Goal: Information Seeking & Learning: Learn about a topic

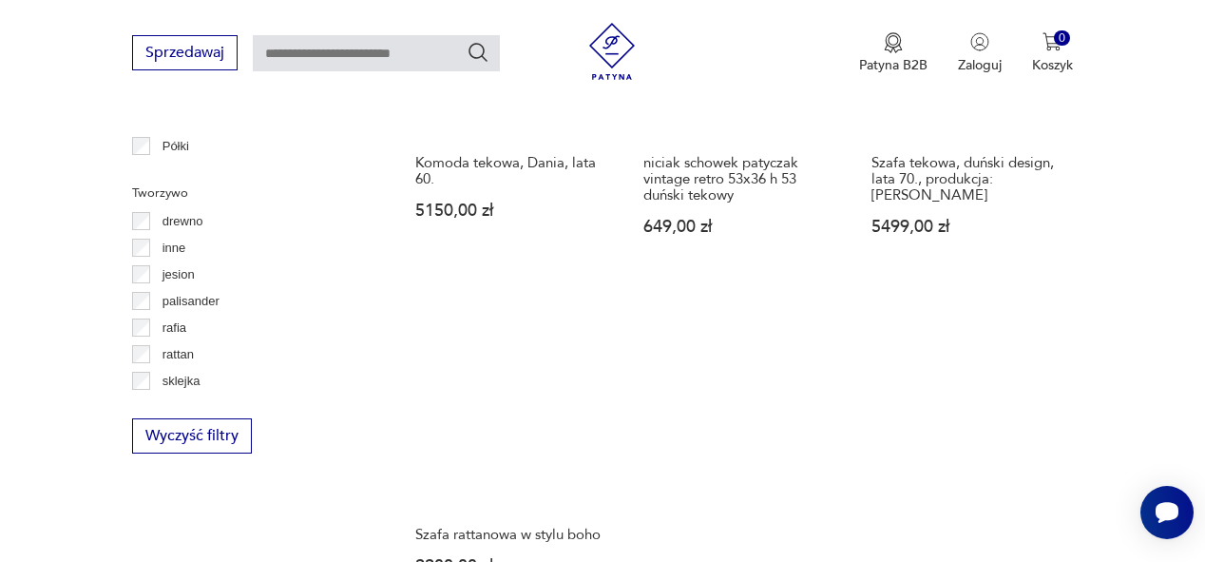
scroll to position [2612, 0]
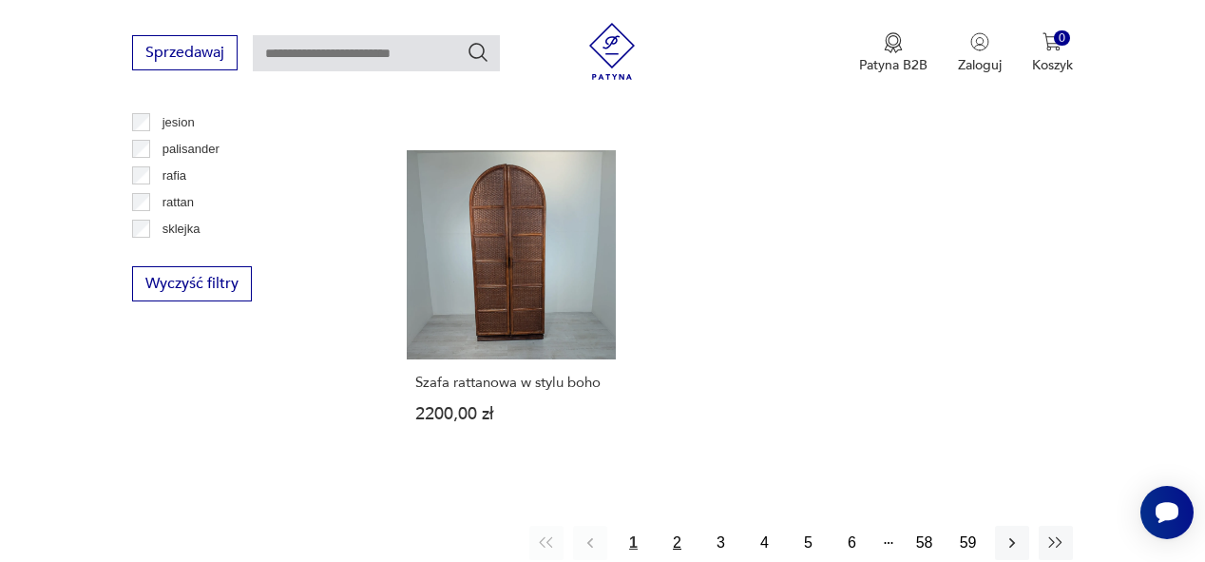
click at [683, 526] on button "2" at bounding box center [677, 543] width 34 height 34
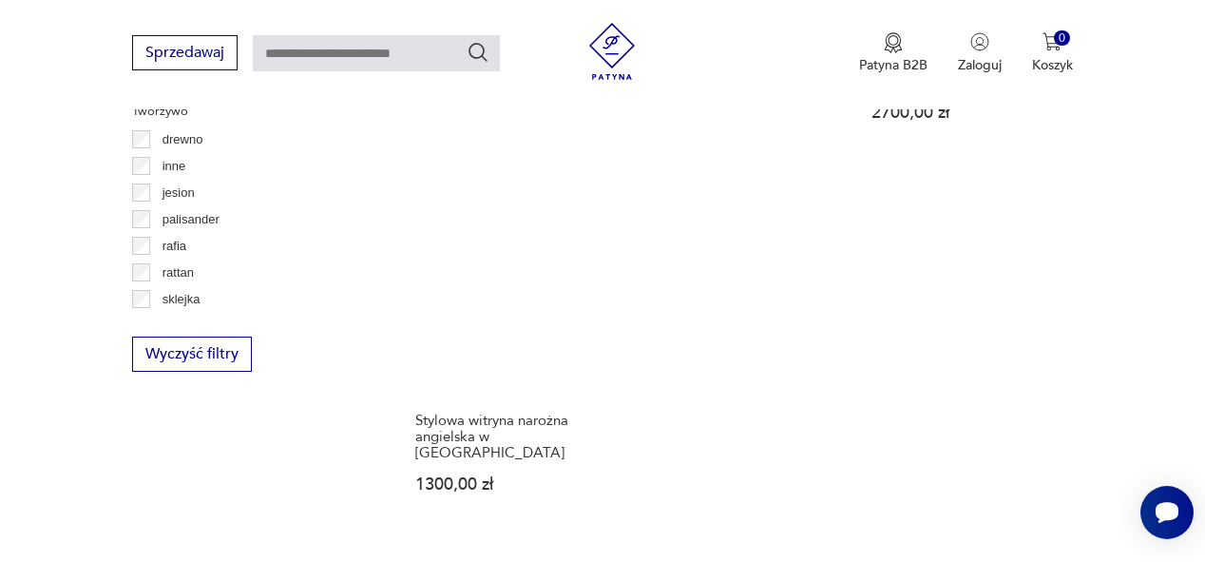
scroll to position [2632, 0]
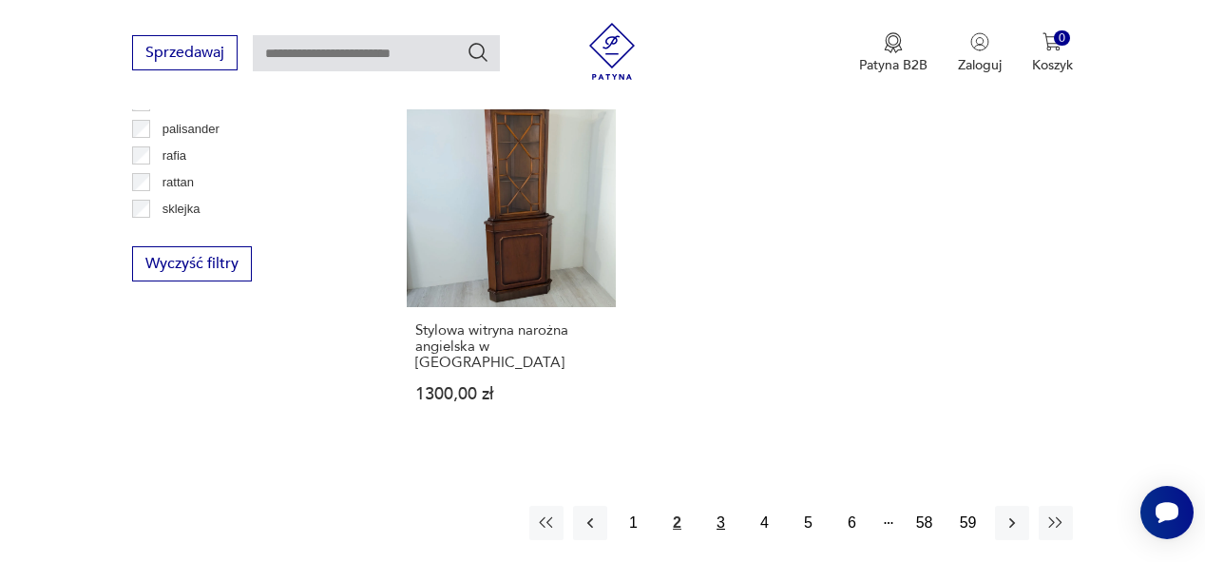
click at [725, 506] on button "3" at bounding box center [721, 523] width 34 height 34
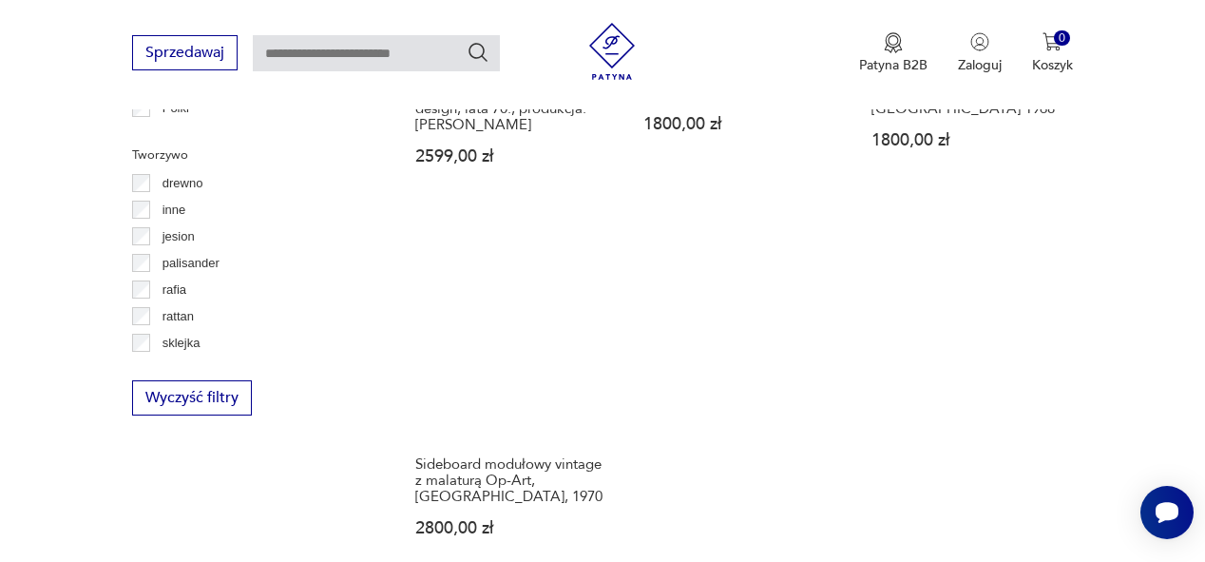
scroll to position [2632, 0]
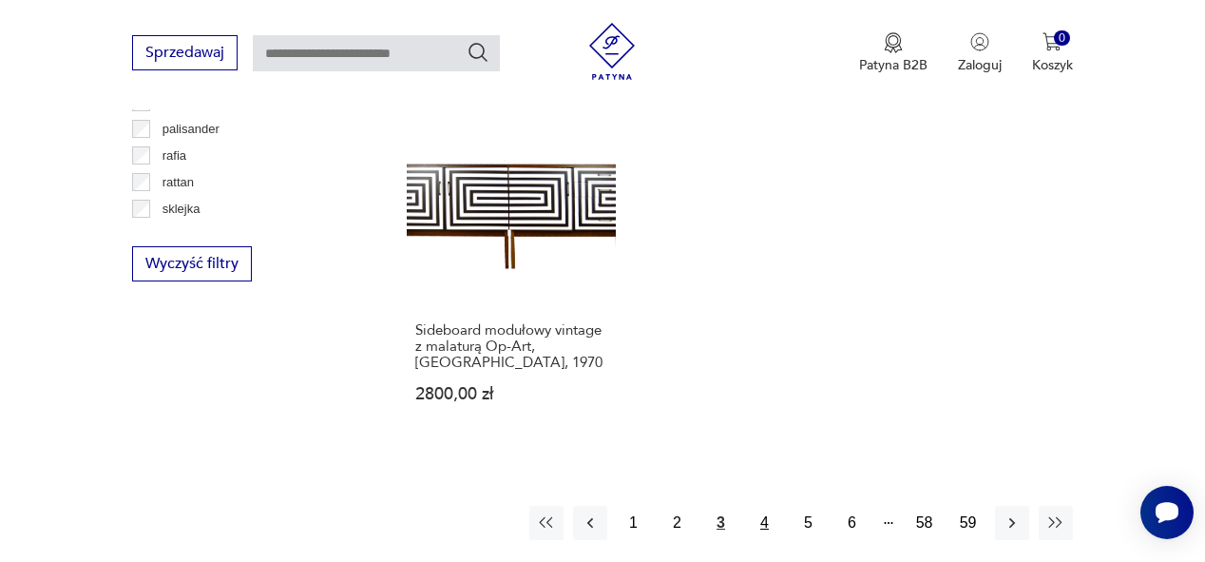
click at [758, 506] on button "4" at bounding box center [765, 523] width 34 height 34
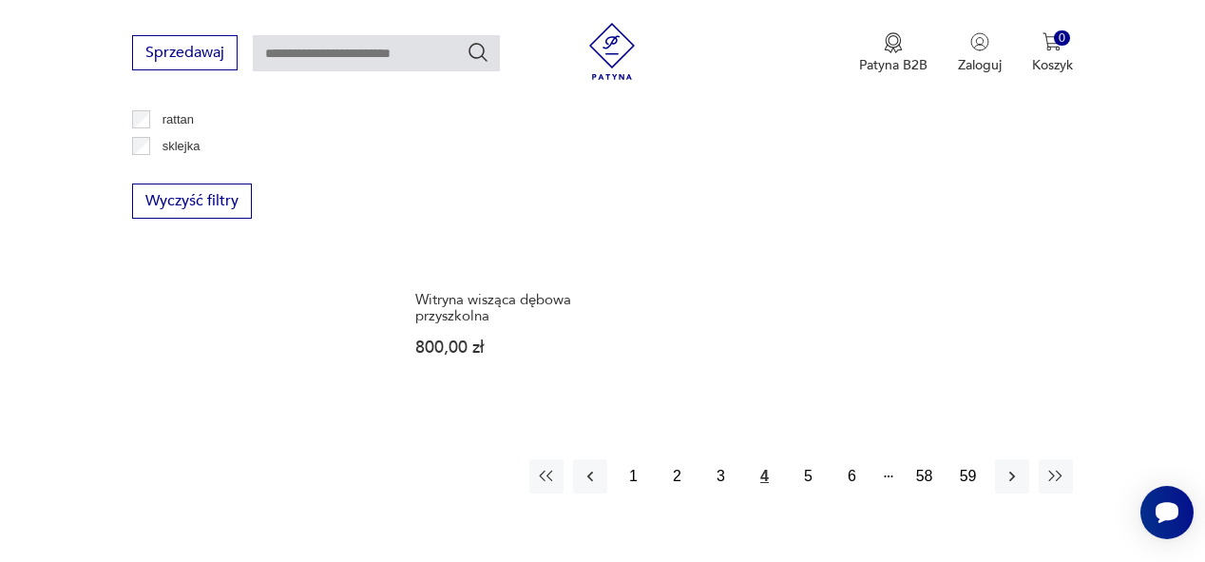
scroll to position [2784, 0]
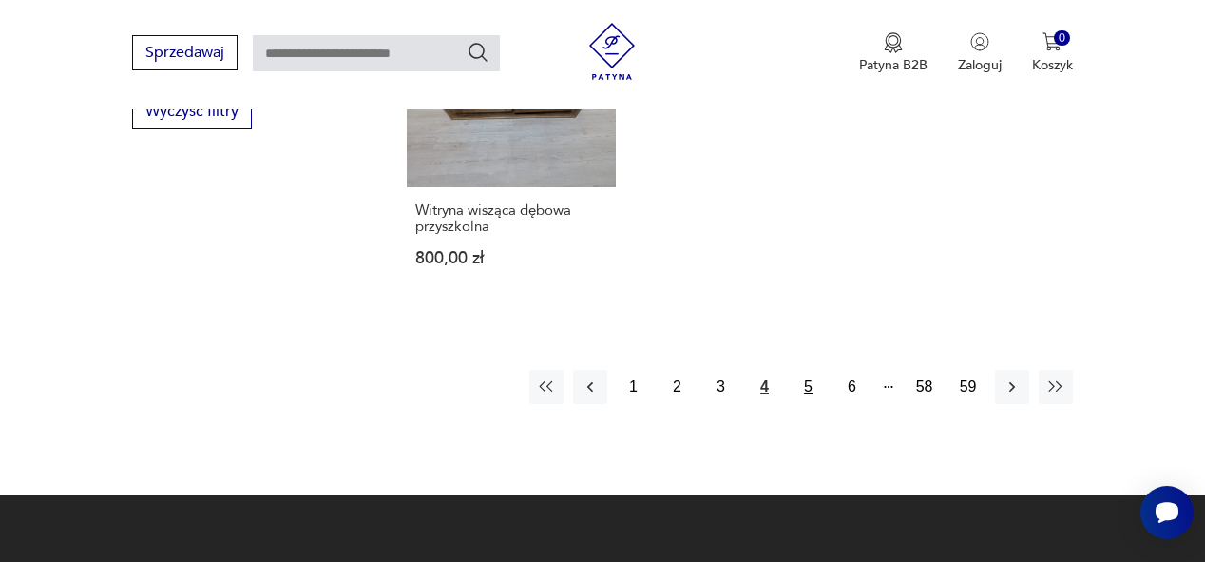
click at [807, 370] on button "5" at bounding box center [809, 387] width 34 height 34
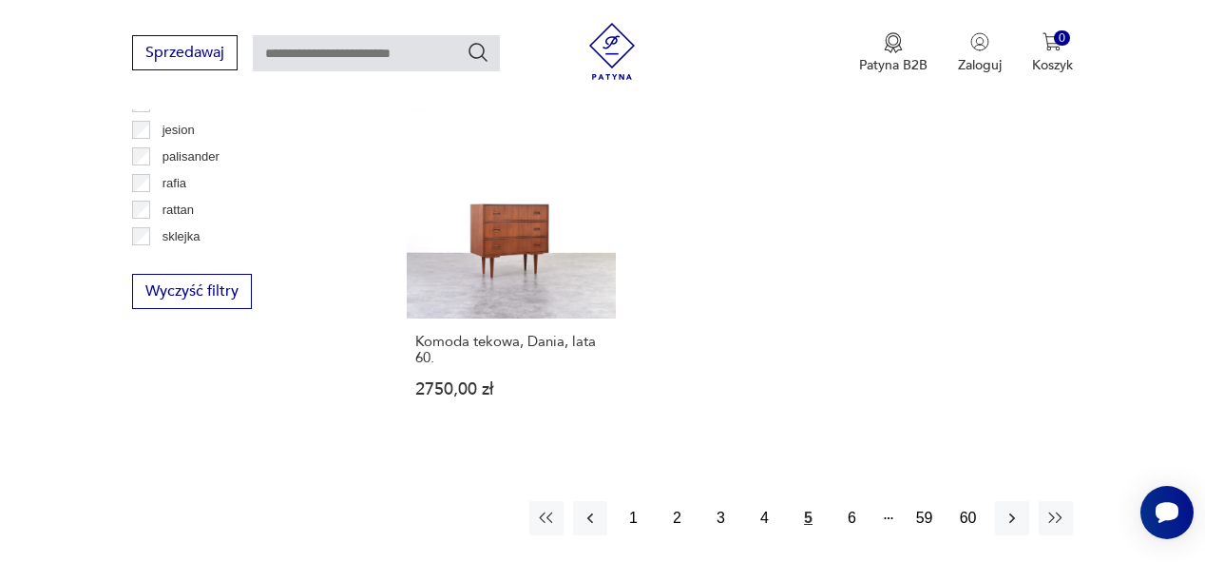
scroll to position [2784, 0]
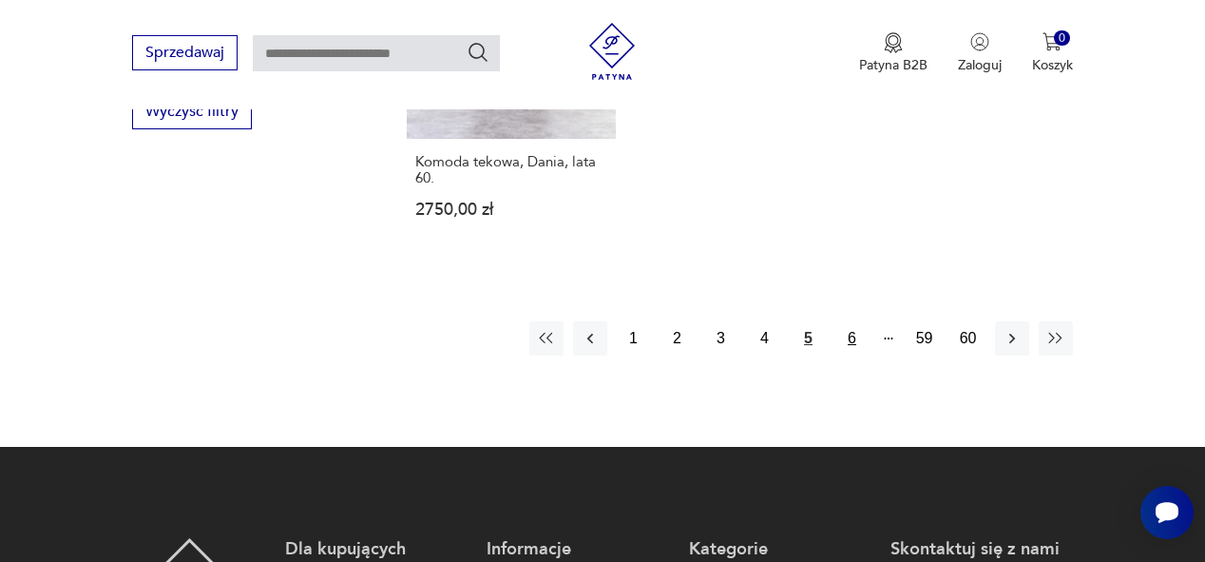
click at [855, 321] on button "6" at bounding box center [852, 338] width 34 height 34
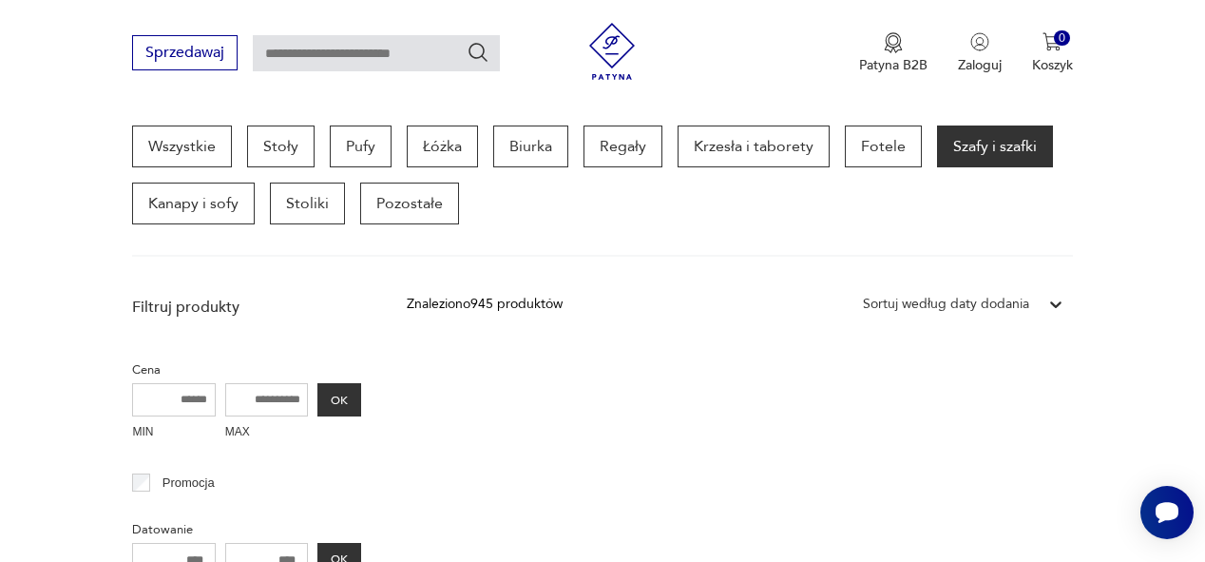
scroll to position [655, 0]
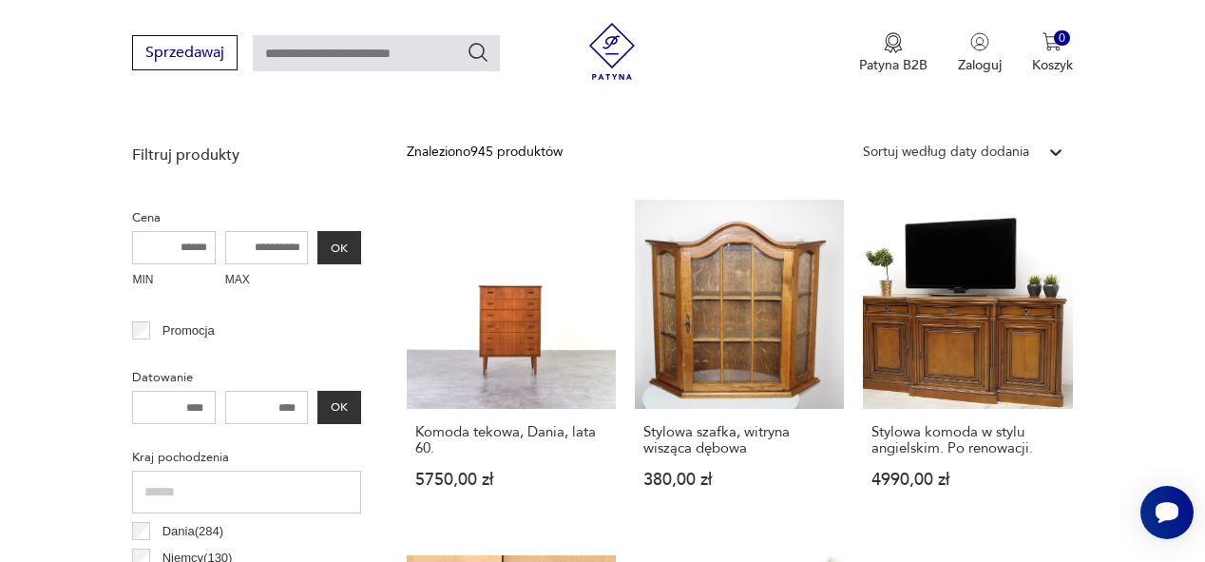
click at [171, 410] on input "number" at bounding box center [173, 407] width 83 height 33
type input "****"
click at [274, 411] on input "number" at bounding box center [266, 407] width 83 height 33
type input "****"
click at [346, 397] on button "OK" at bounding box center [339, 407] width 44 height 33
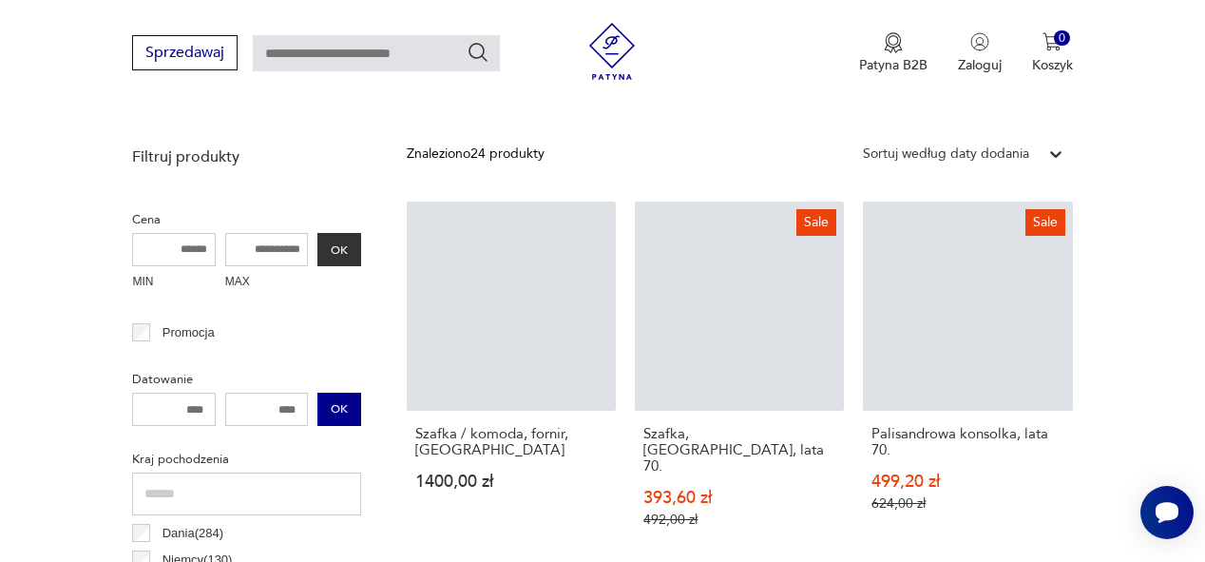
scroll to position [807, 0]
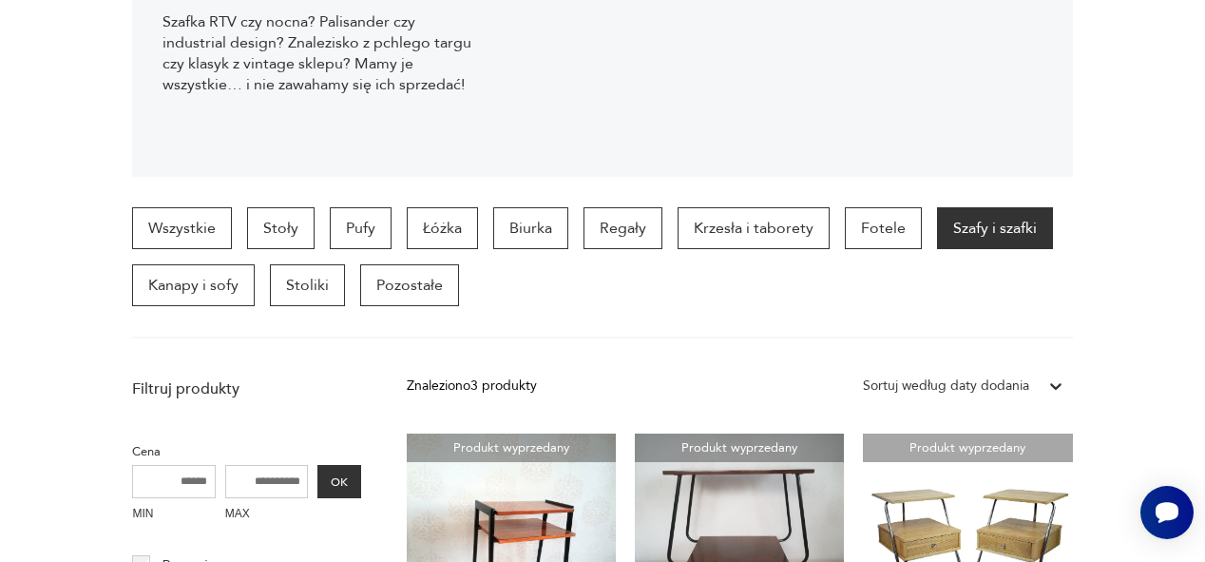
scroll to position [47, 0]
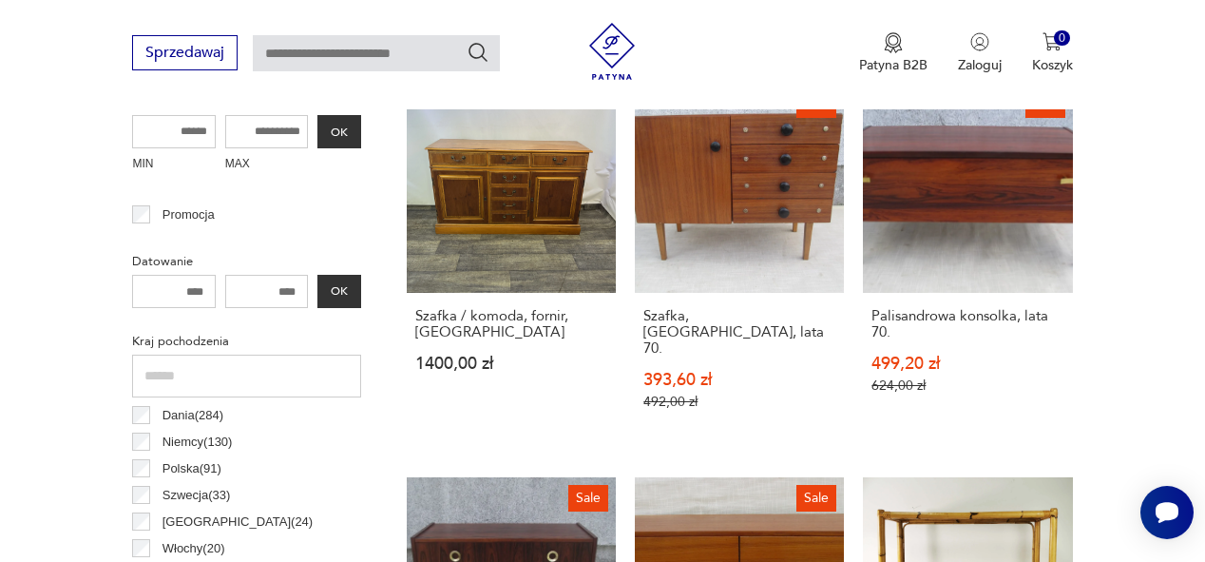
scroll to position [807, 0]
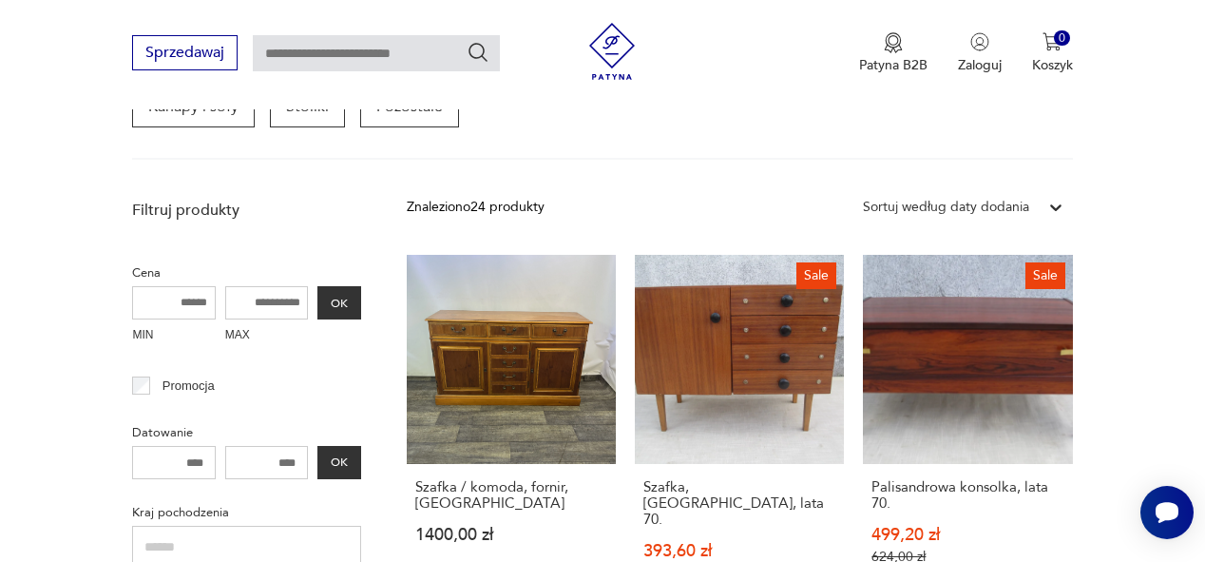
scroll to position [503, 0]
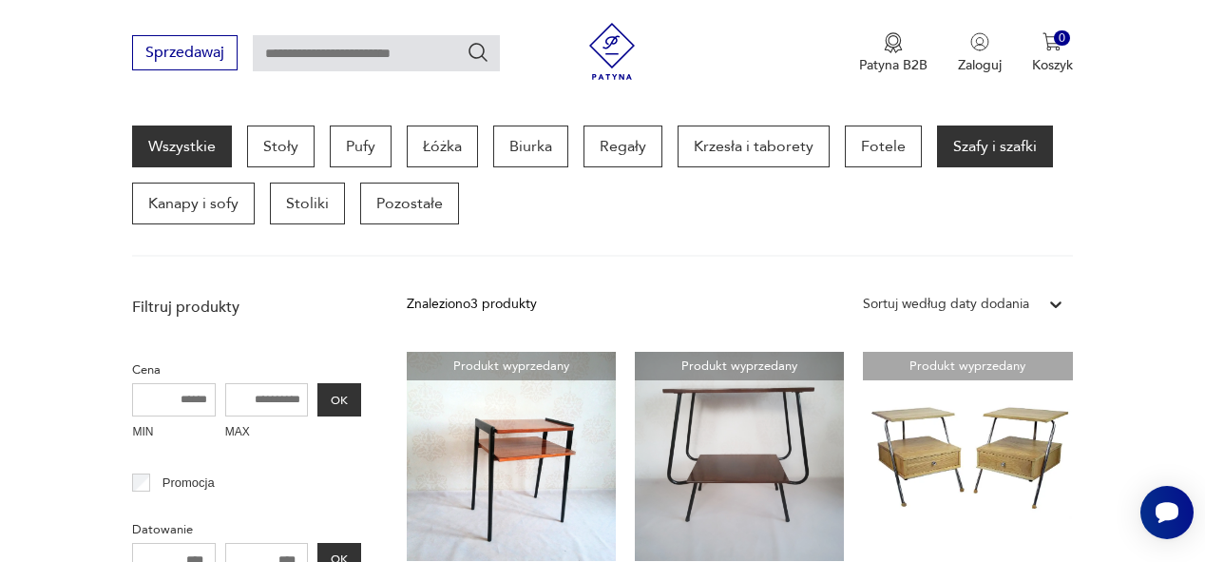
click at [189, 149] on link "Wszystkie" at bounding box center [182, 146] width 100 height 42
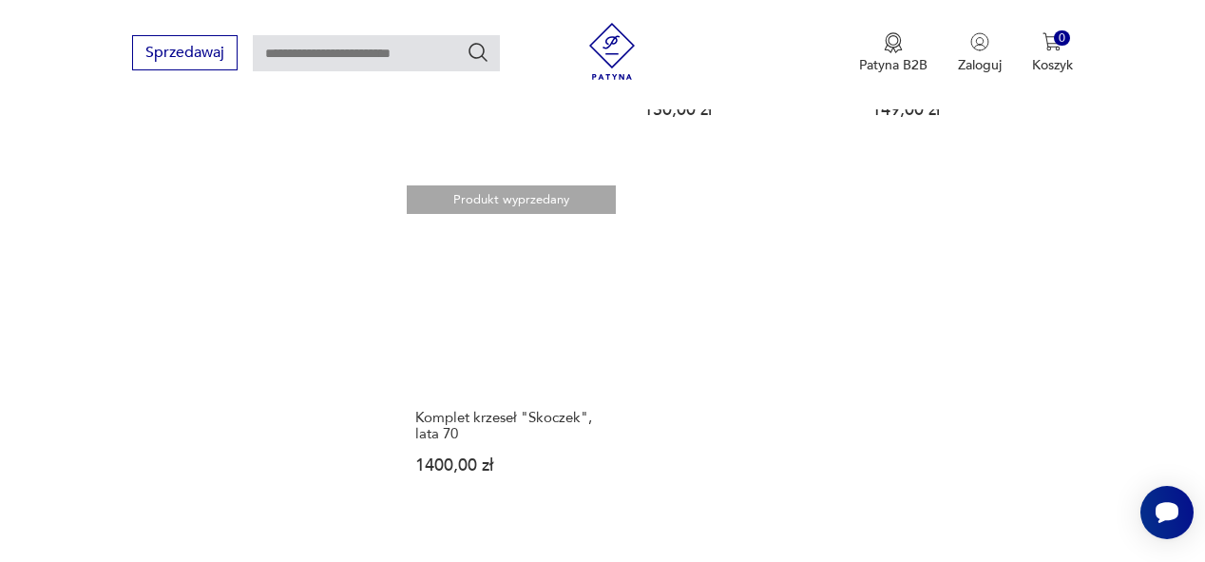
scroll to position [2632, 0]
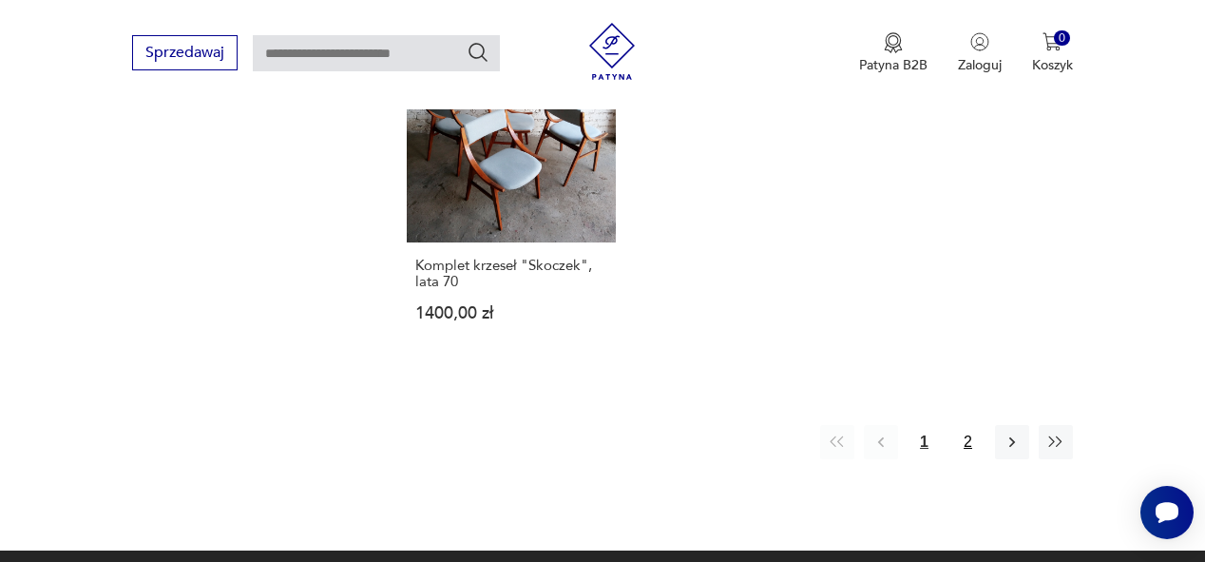
click at [964, 433] on button "2" at bounding box center [968, 442] width 34 height 34
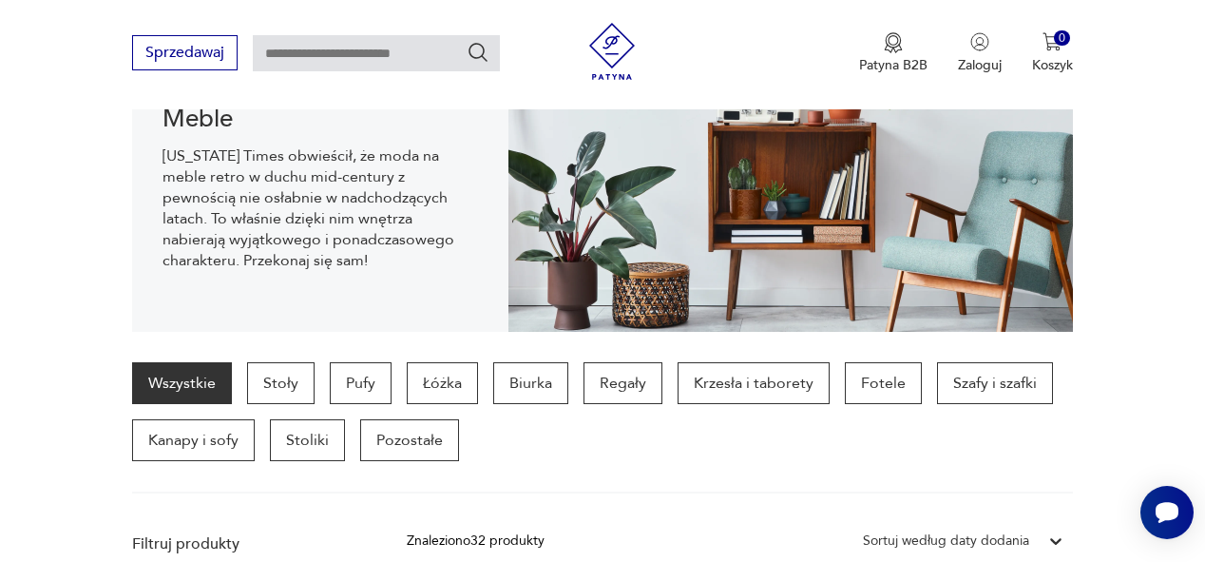
scroll to position [304, 0]
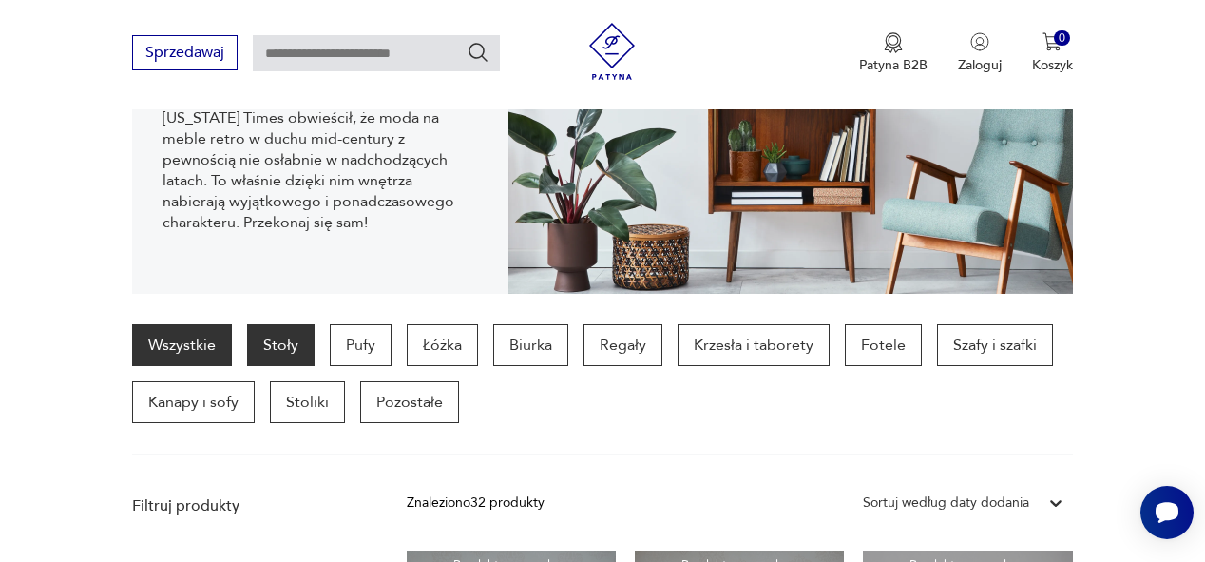
click at [299, 340] on p "Stoły" at bounding box center [280, 345] width 67 height 42
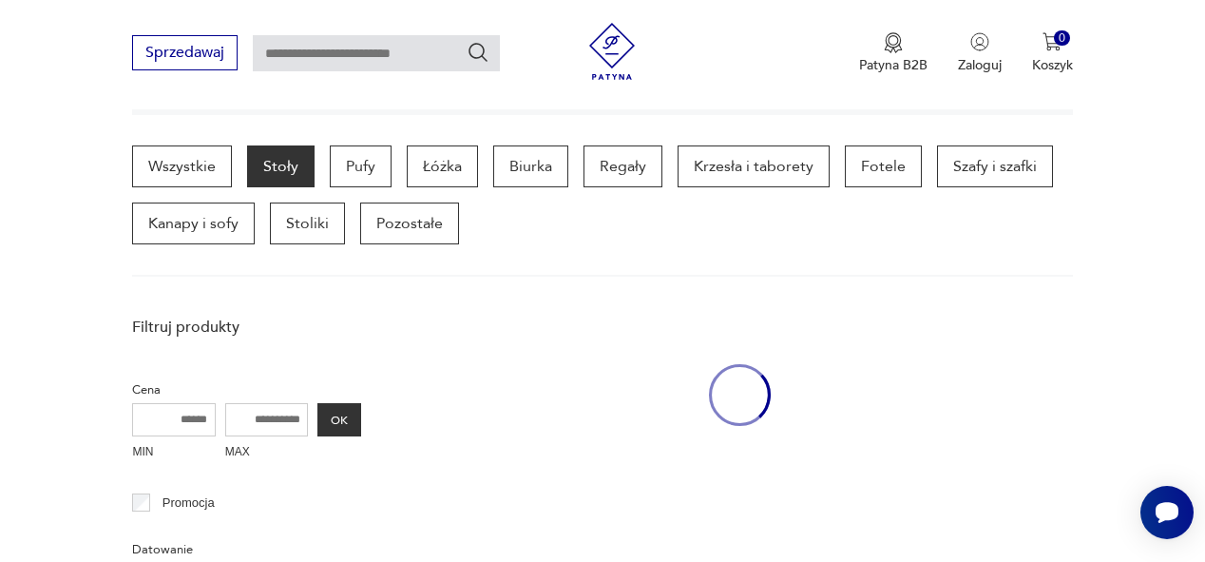
scroll to position [503, 0]
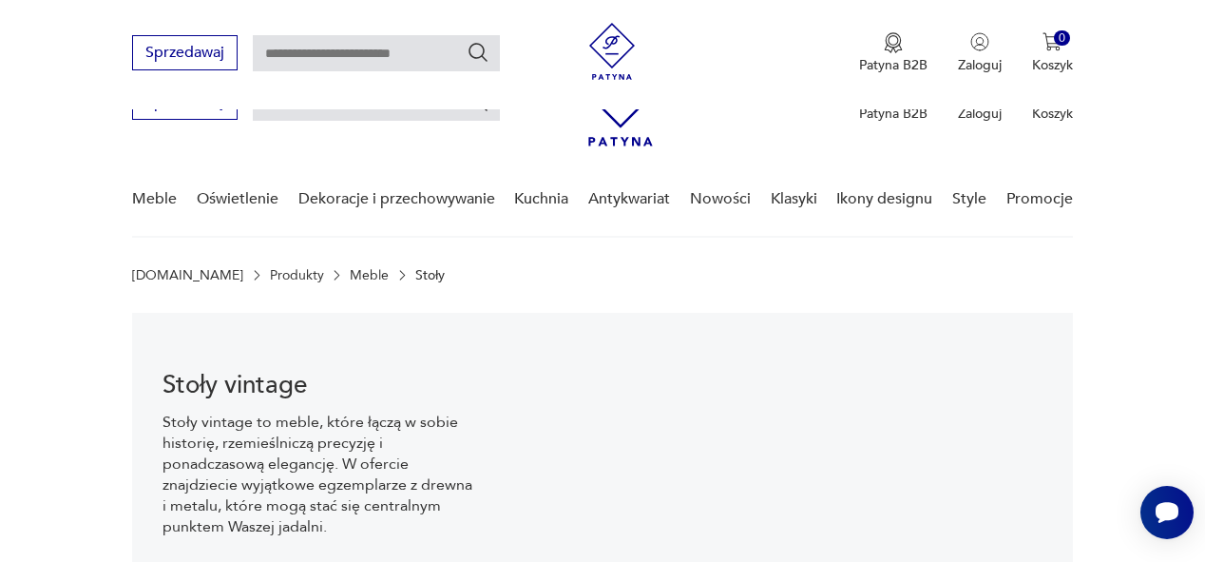
scroll to position [503, 0]
